Goal: Check status: Check status

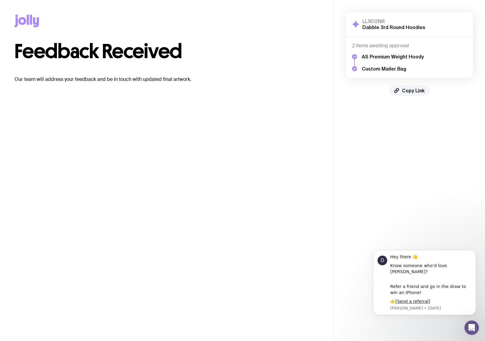
click at [27, 19] on icon at bounding box center [28, 20] width 2 height 10
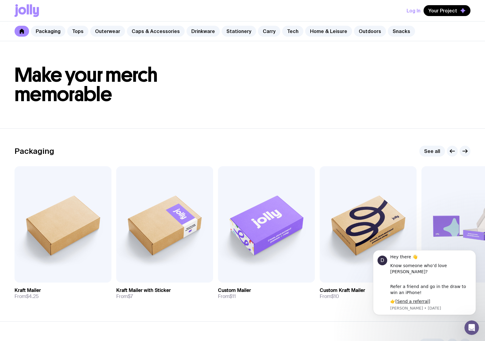
click at [413, 10] on button "Log In" at bounding box center [413, 10] width 14 height 11
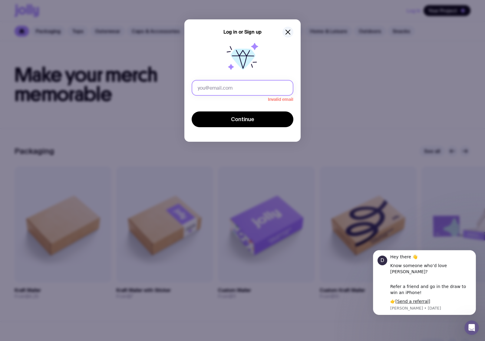
type input "[EMAIL_ADDRESS][DOMAIN_NAME]"
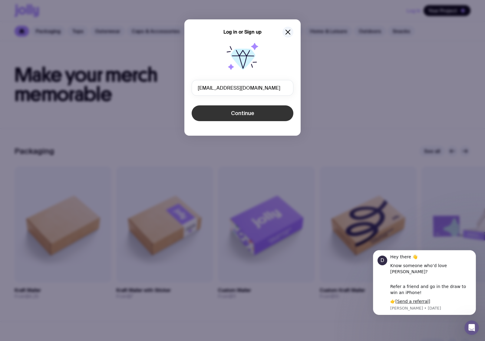
click at [254, 116] on button "Continue" at bounding box center [243, 113] width 102 height 16
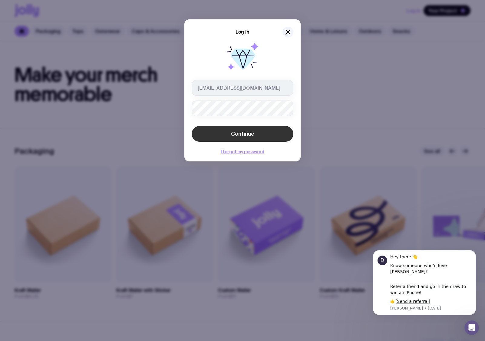
click at [252, 133] on span "Continue" at bounding box center [242, 133] width 23 height 7
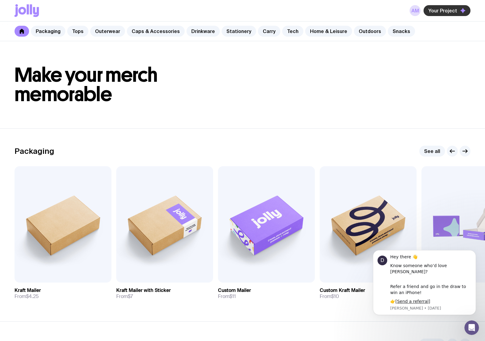
click at [445, 10] on span "Your Project" at bounding box center [442, 11] width 29 height 6
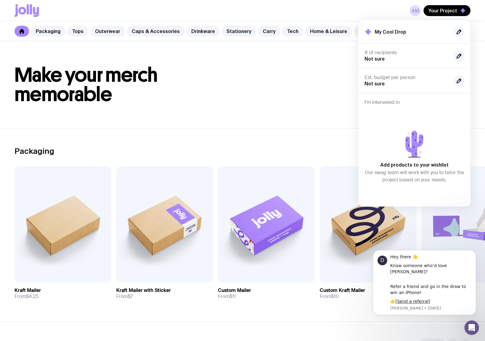
click at [312, 99] on h1 "Make your merch memorable" at bounding box center [243, 84] width 456 height 39
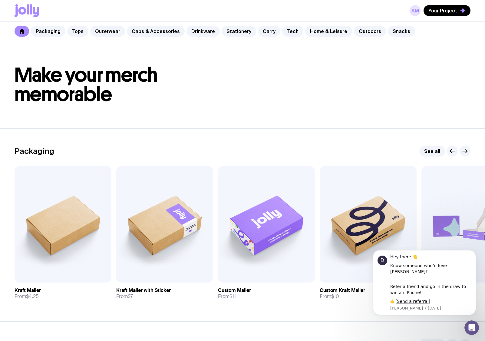
click at [414, 10] on link "AM" at bounding box center [414, 10] width 11 height 11
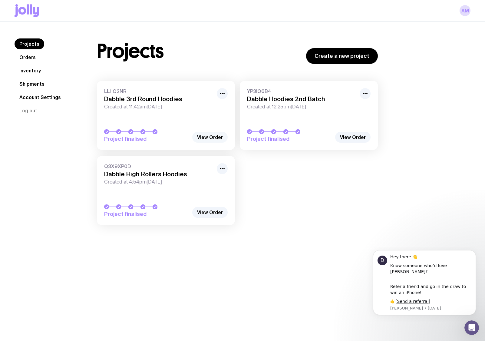
click at [212, 136] on link "View Order" at bounding box center [209, 137] width 35 height 11
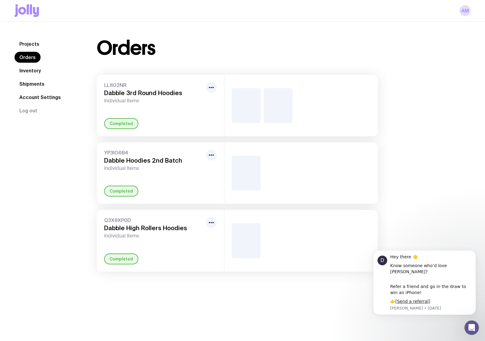
scroll to position [21, 0]
